Goal: Transaction & Acquisition: Purchase product/service

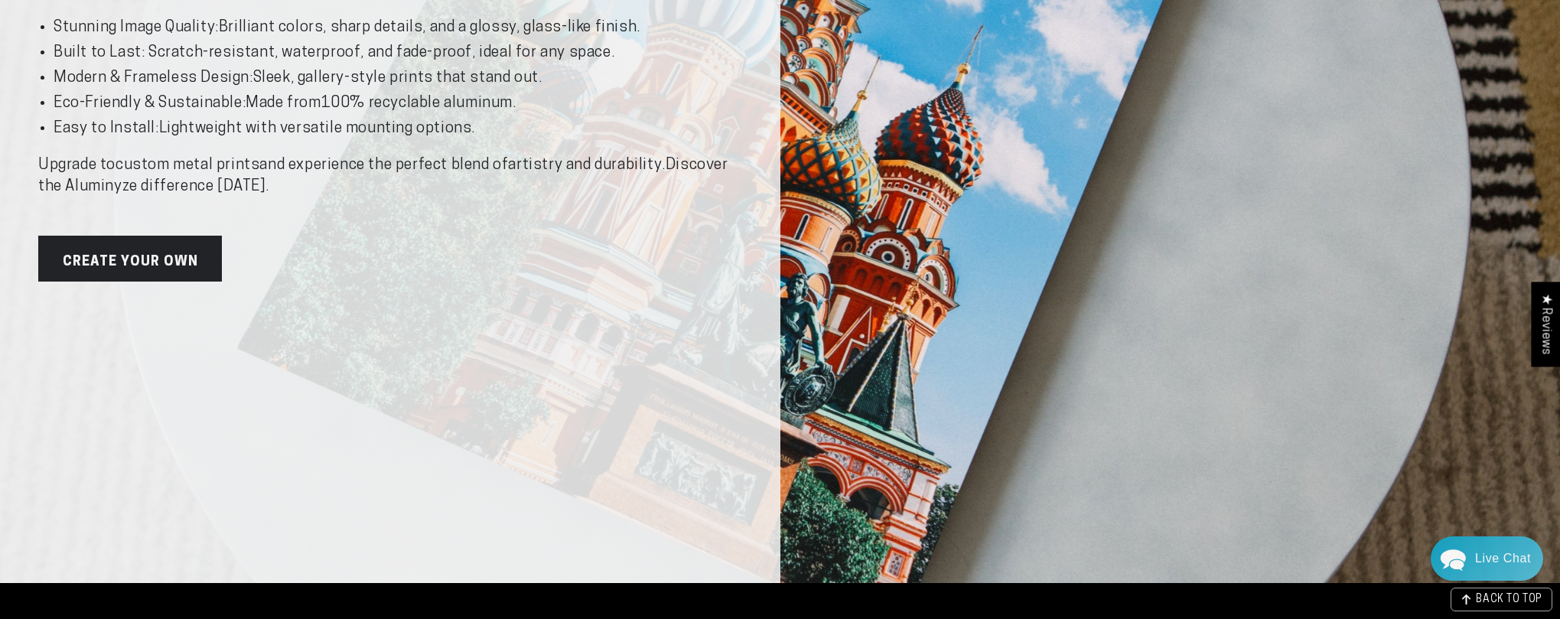
click at [932, 169] on div "Why Metal Prints? The Superior Choice for Lasting Quality Aluminum printing is …" at bounding box center [780, 63] width 1560 height 1040
click at [156, 236] on link "Create Your Own" at bounding box center [130, 259] width 184 height 46
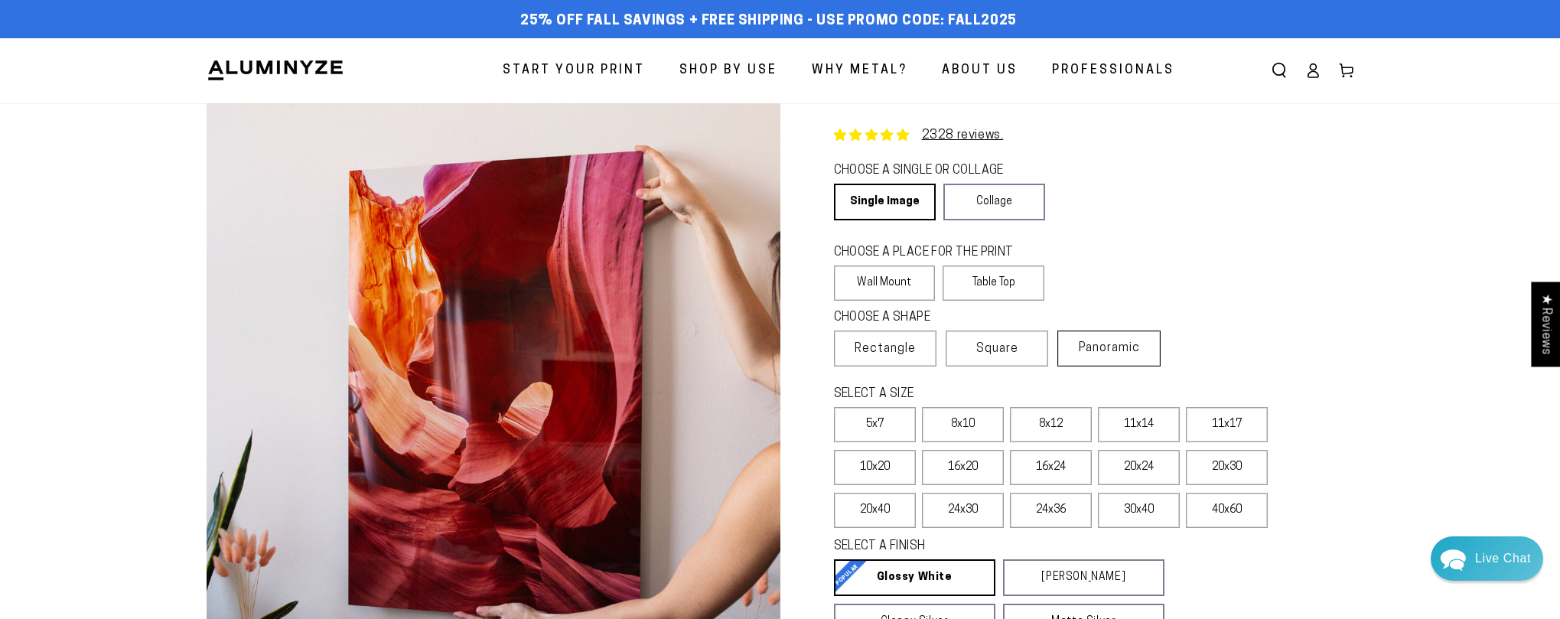
click at [1119, 353] on label "Panoramic" at bounding box center [1108, 349] width 103 height 36
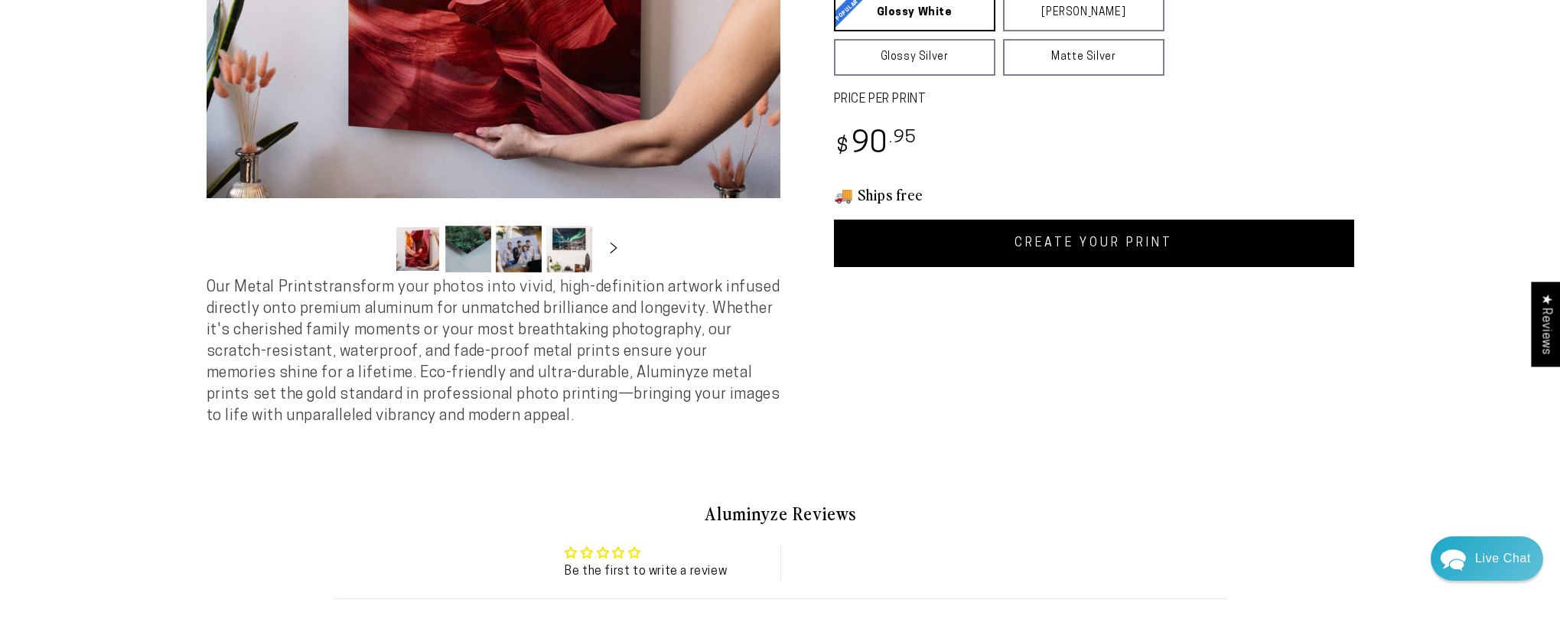
scroll to position [484, 0]
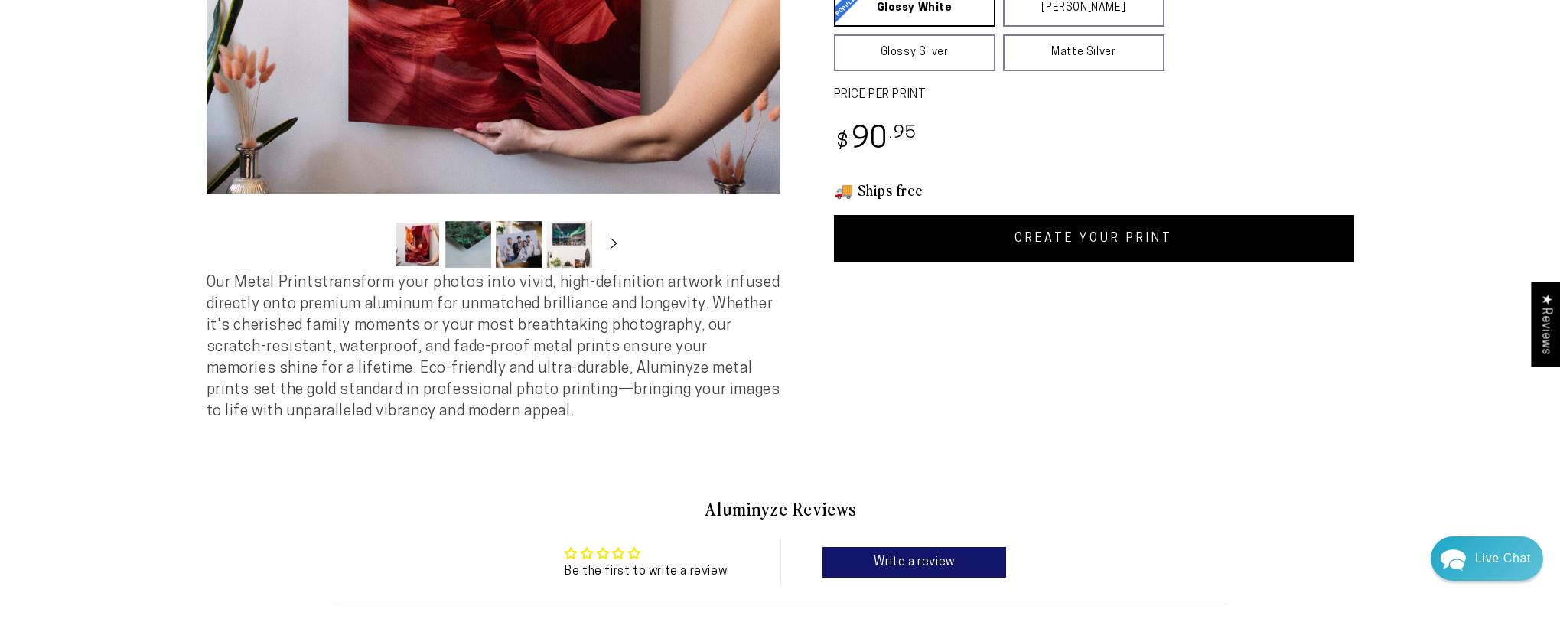
click at [1171, 244] on link "CREATE YOUR PRINT" at bounding box center [1094, 238] width 520 height 47
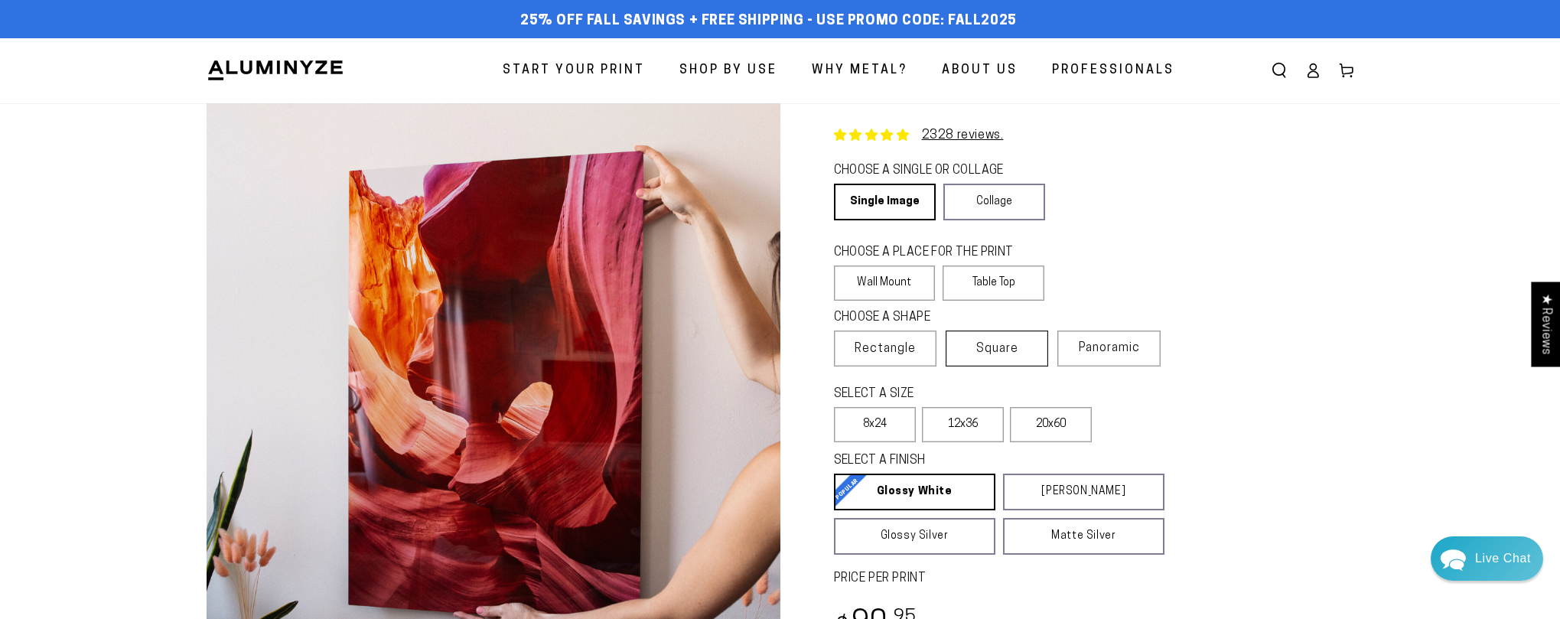
click at [1001, 349] on span "Square" at bounding box center [997, 349] width 42 height 18
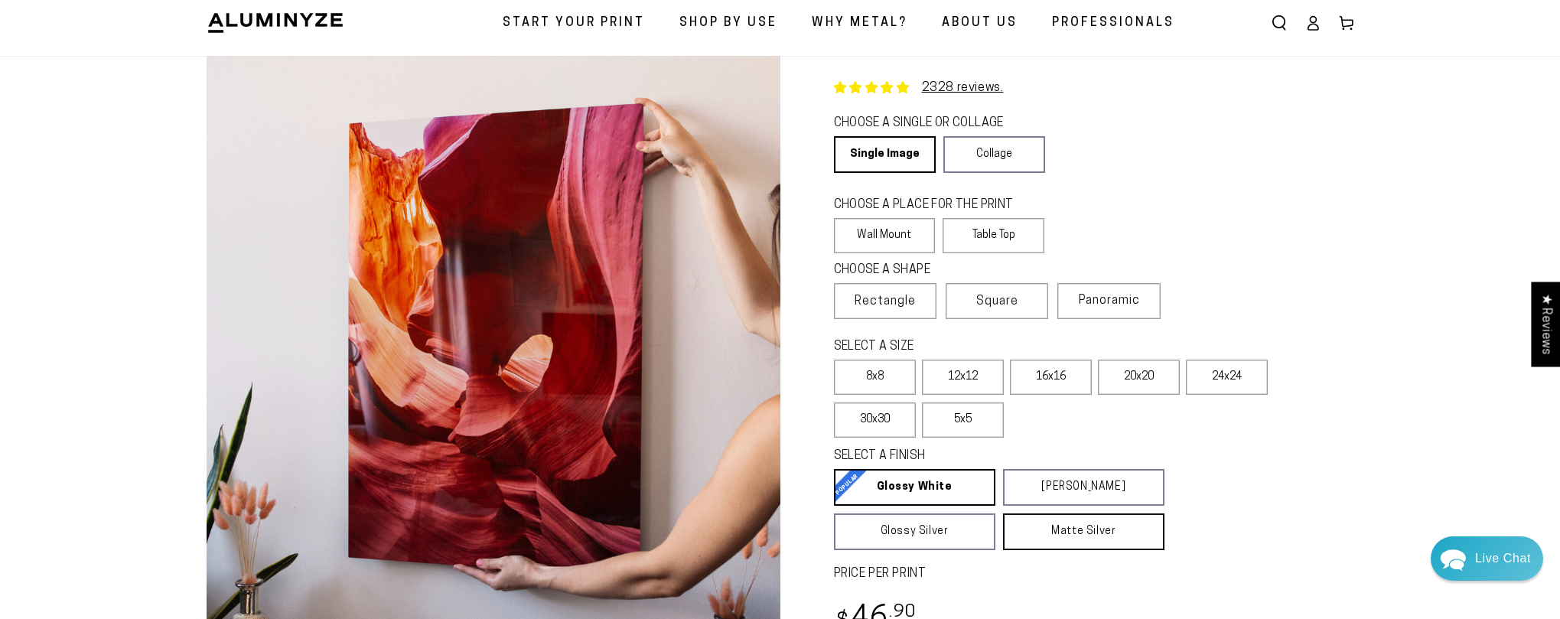
scroll to position [39, 0]
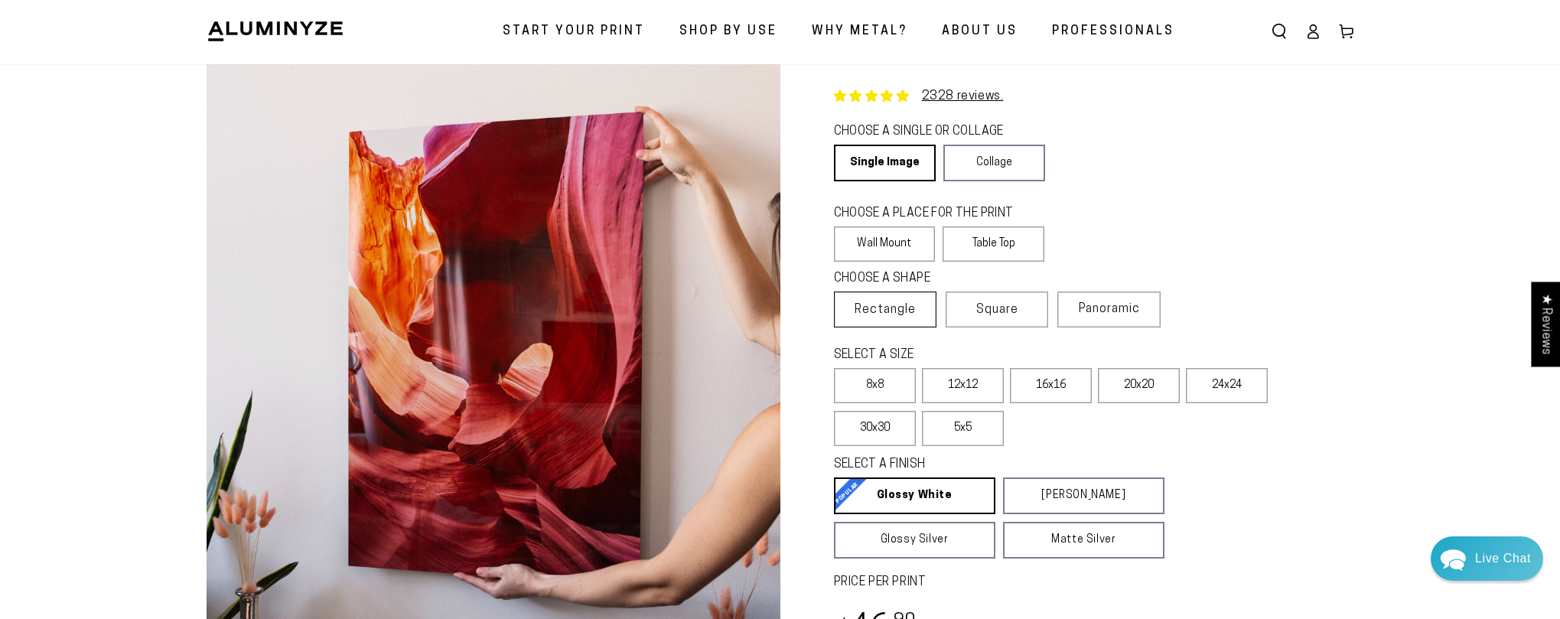
click at [879, 308] on span "Rectangle" at bounding box center [885, 310] width 61 height 18
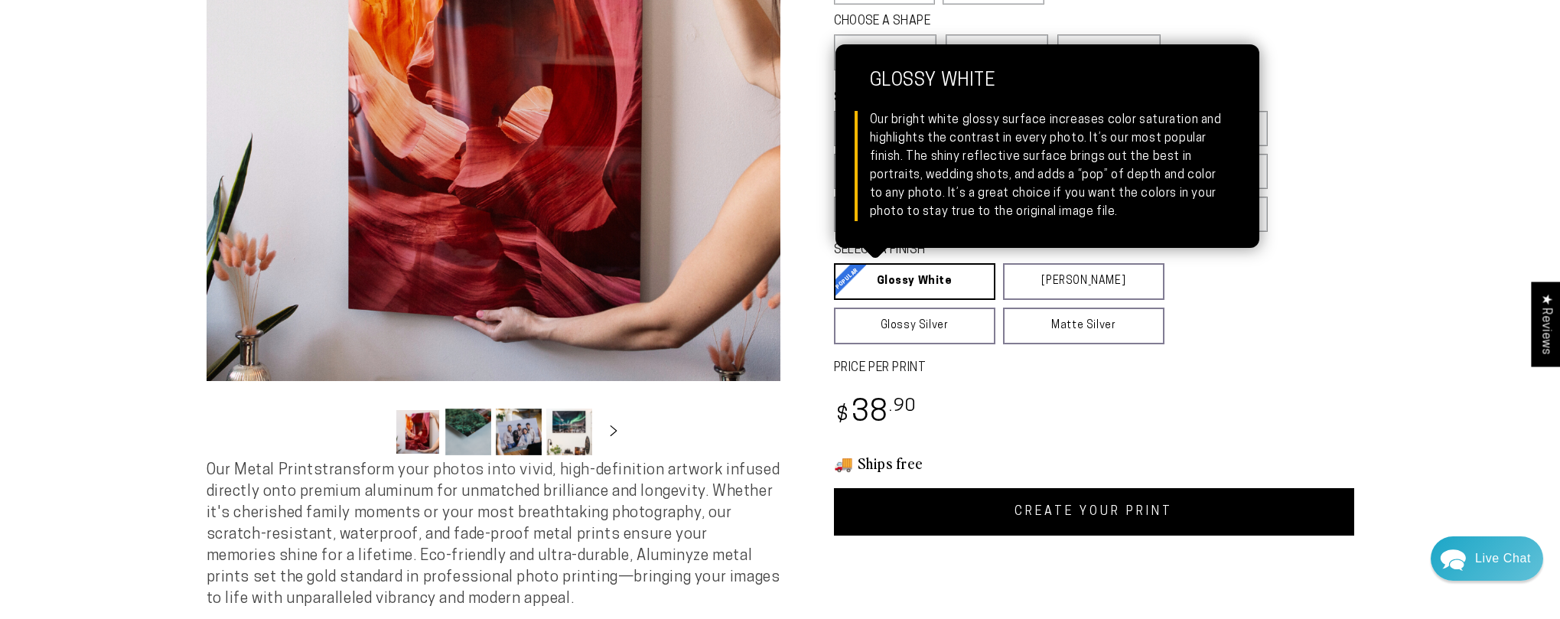
scroll to position [303, 0]
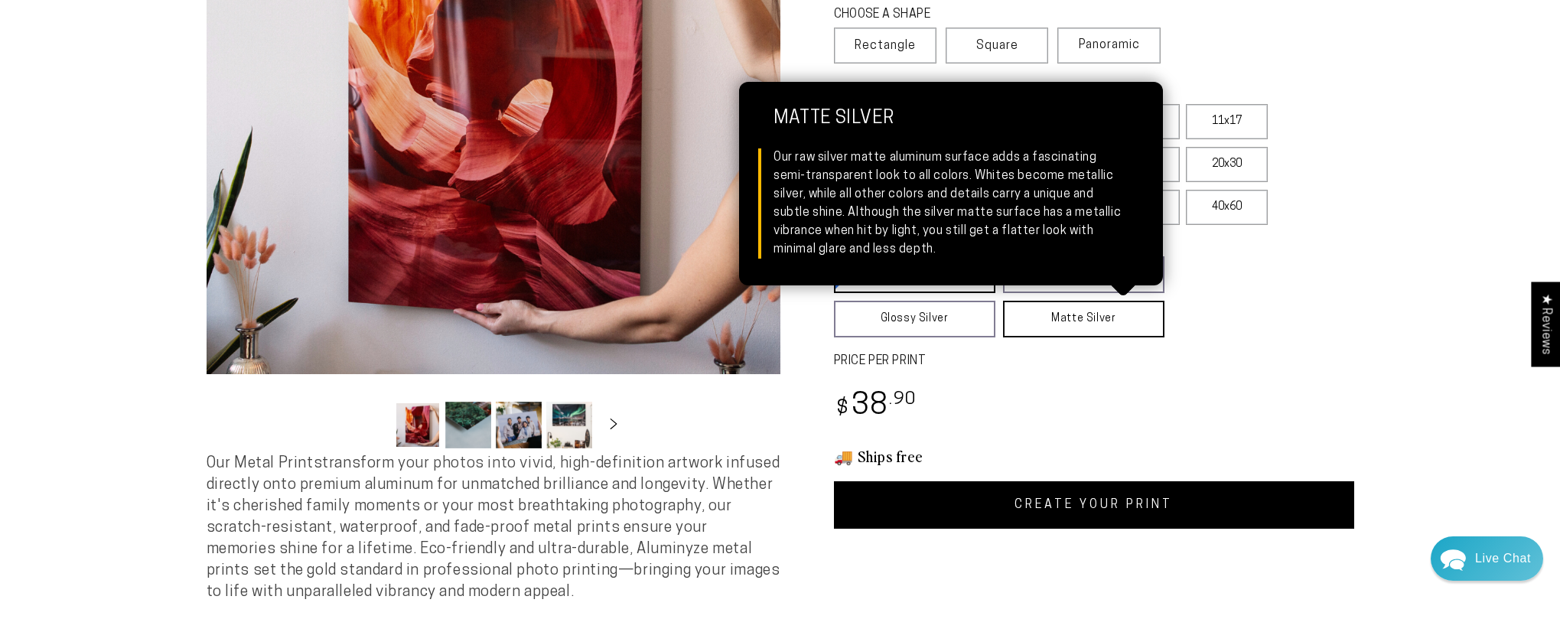
click at [1064, 324] on link "Matte Silver Matte Silver Our raw silver matte aluminum surface adds a fascinat…" at bounding box center [1083, 319] width 161 height 37
click at [1064, 324] on link "Matte Silver Matte Silver Our raw silver matte aluminum surface adds a fascinat…" at bounding box center [1085, 319] width 162 height 37
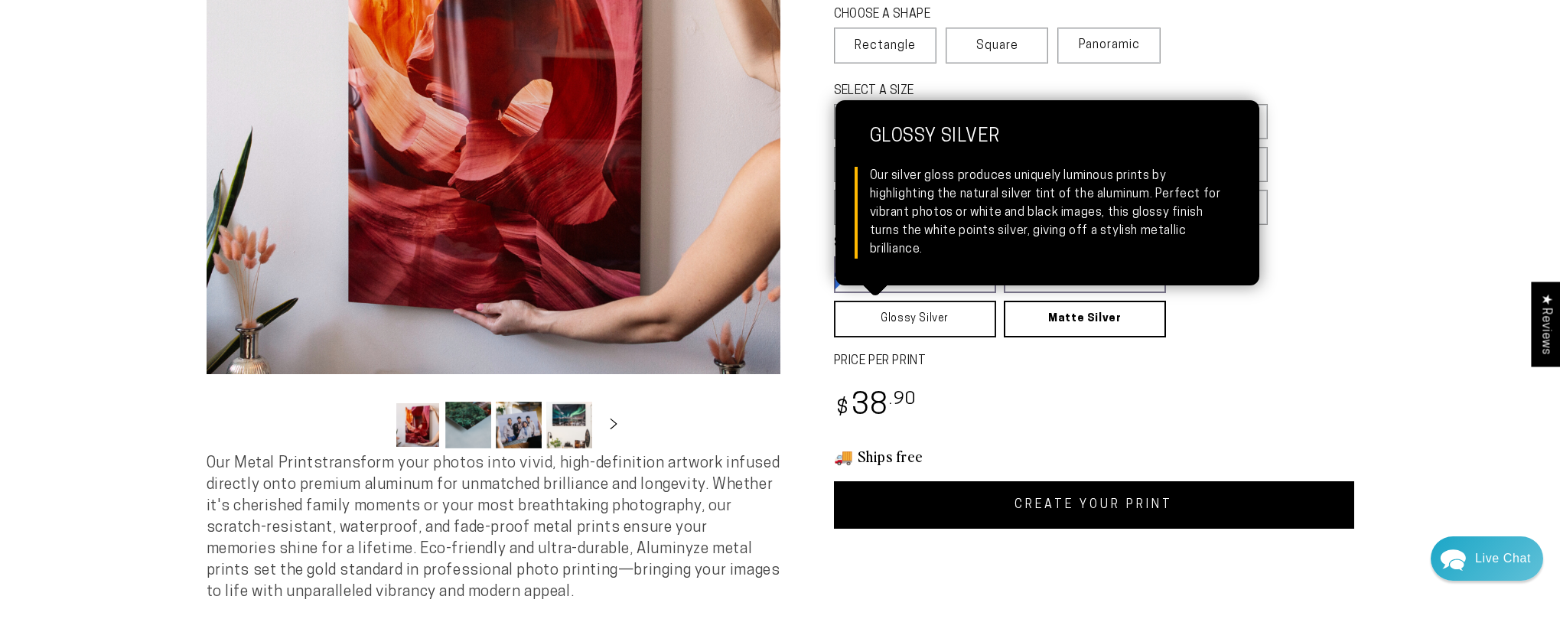
click at [944, 323] on link "Glossy Silver Glossy Silver Our silver gloss produces uniquely luminous prints …" at bounding box center [915, 319] width 162 height 37
click at [935, 321] on link "Glossy Silver Glossy Silver Our silver gloss produces uniquely luminous prints …" at bounding box center [915, 319] width 162 height 37
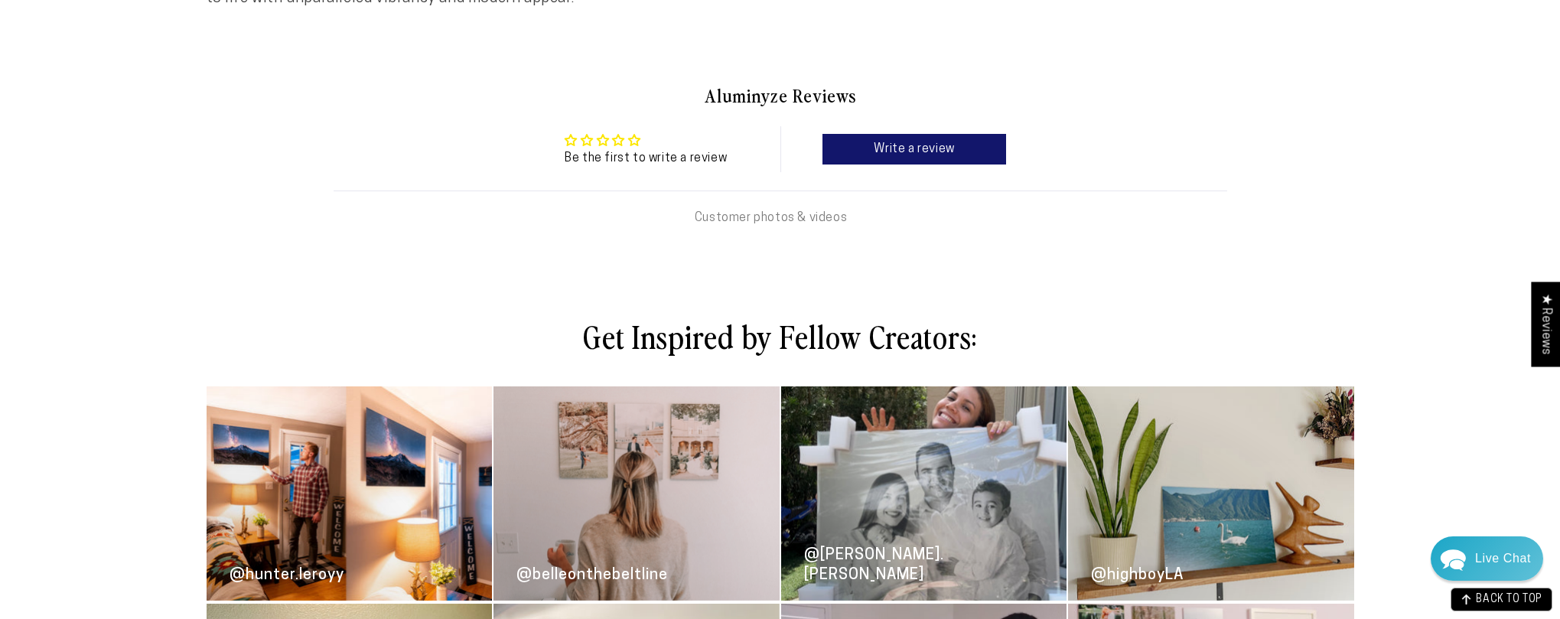
scroll to position [898, 0]
